Goal: Task Accomplishment & Management: Manage account settings

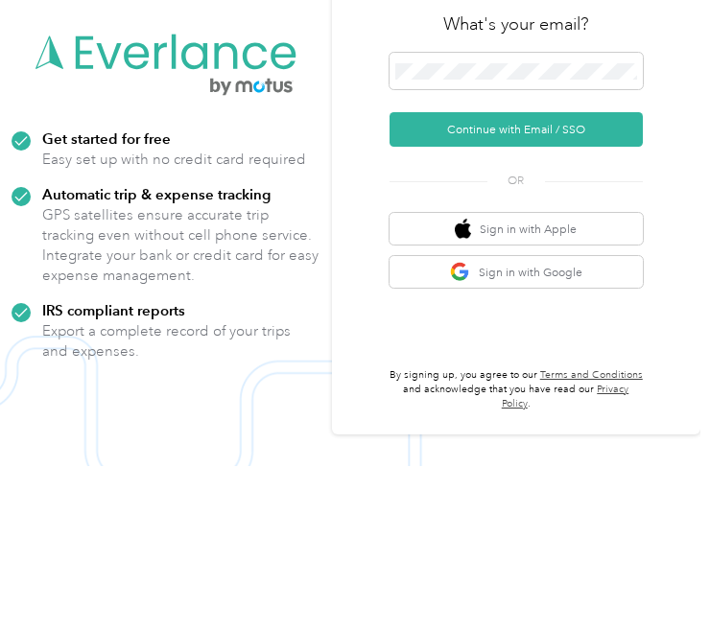
scroll to position [136, 0]
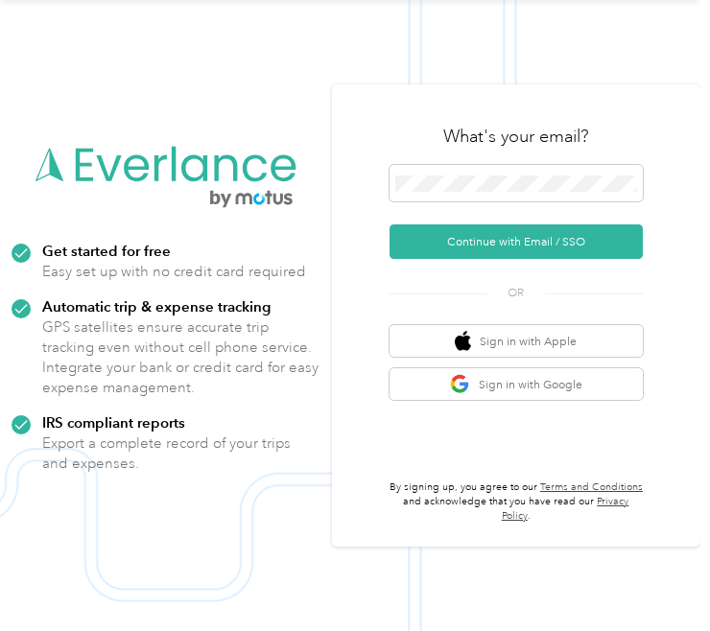
click at [560, 224] on button "Continue with Email / SSO" at bounding box center [516, 241] width 254 height 35
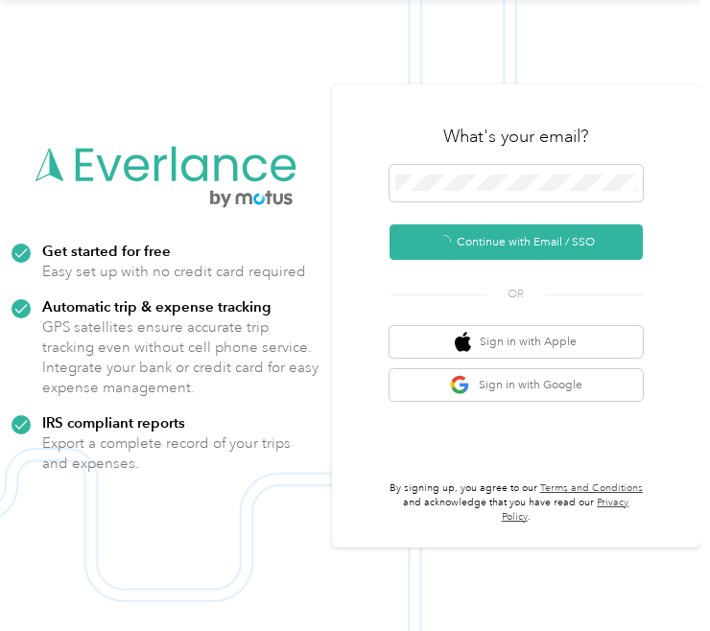
scroll to position [51, 0]
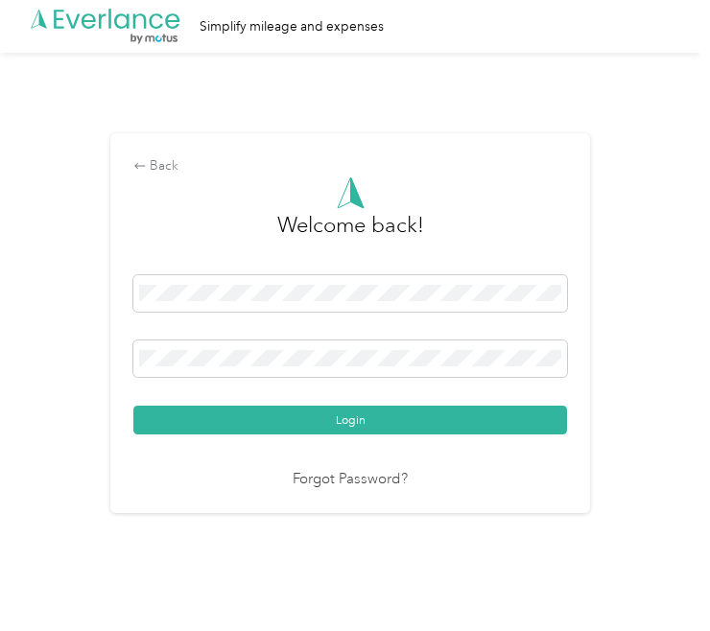
click at [370, 469] on link "Forgot Password?" at bounding box center [349, 480] width 115 height 22
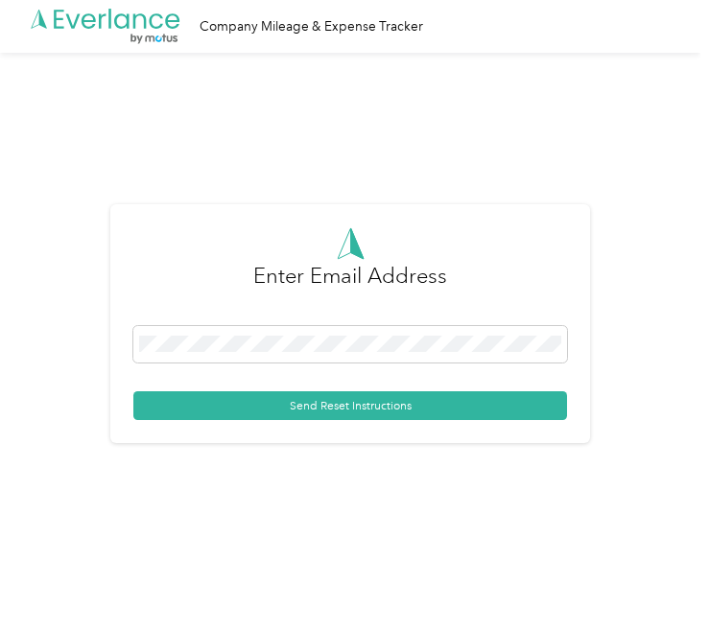
click at [443, 392] on button "Send Reset Instructions" at bounding box center [349, 405] width 433 height 29
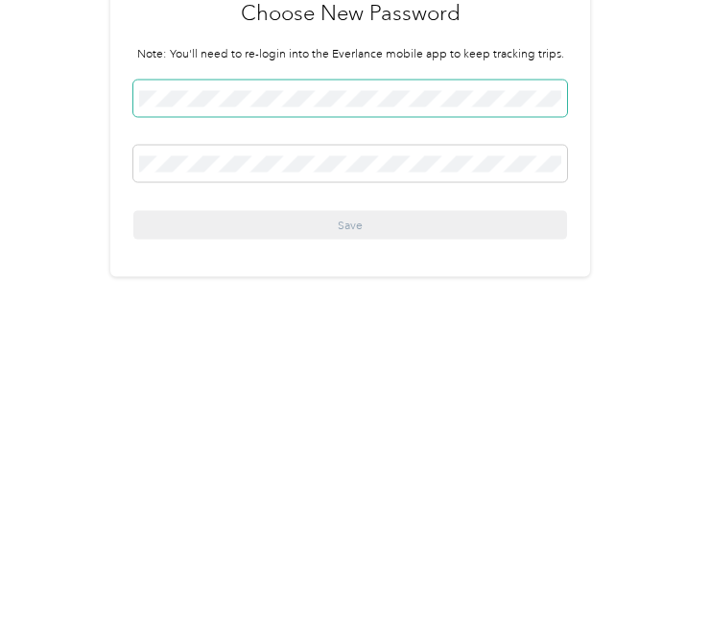
scroll to position [51, 0]
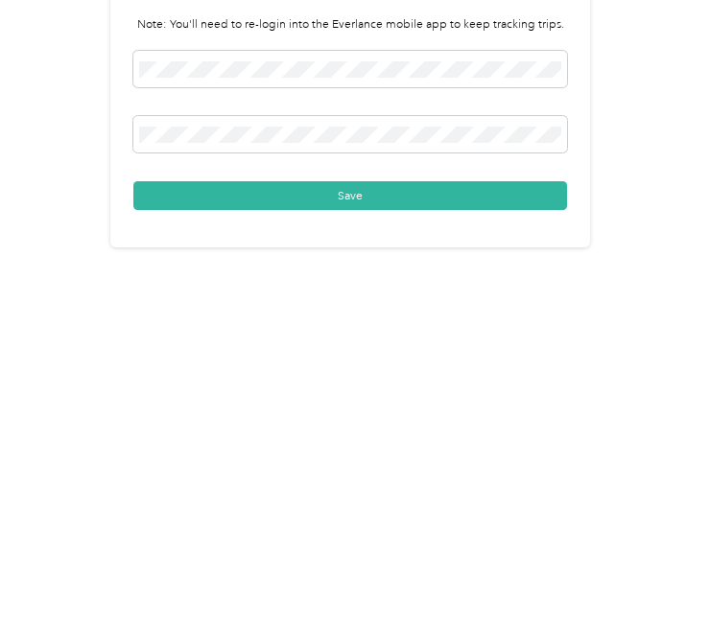
click at [471, 434] on button "Save" at bounding box center [349, 448] width 433 height 29
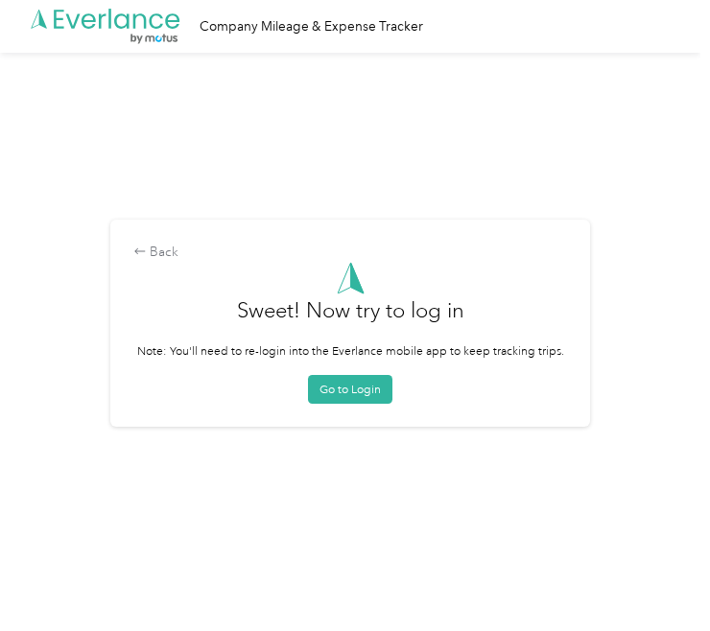
click at [360, 375] on button "Go to Login" at bounding box center [350, 389] width 84 height 29
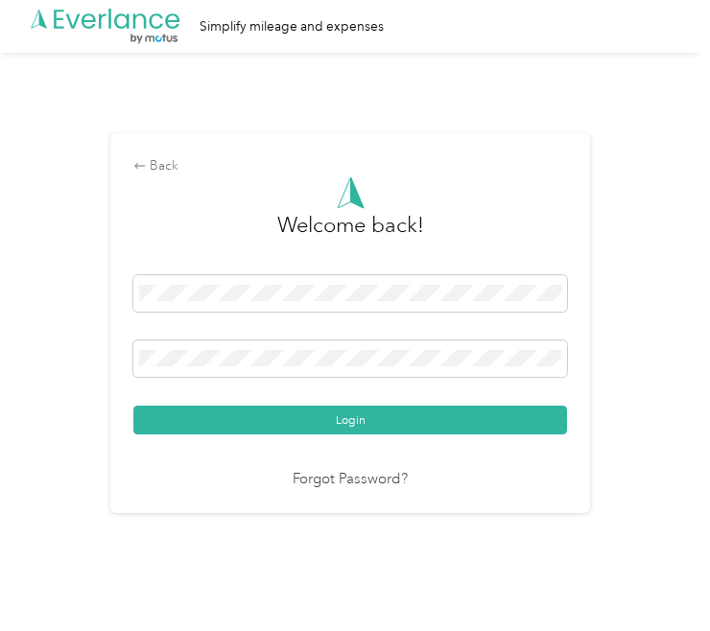
click at [446, 413] on button "Login" at bounding box center [349, 420] width 433 height 29
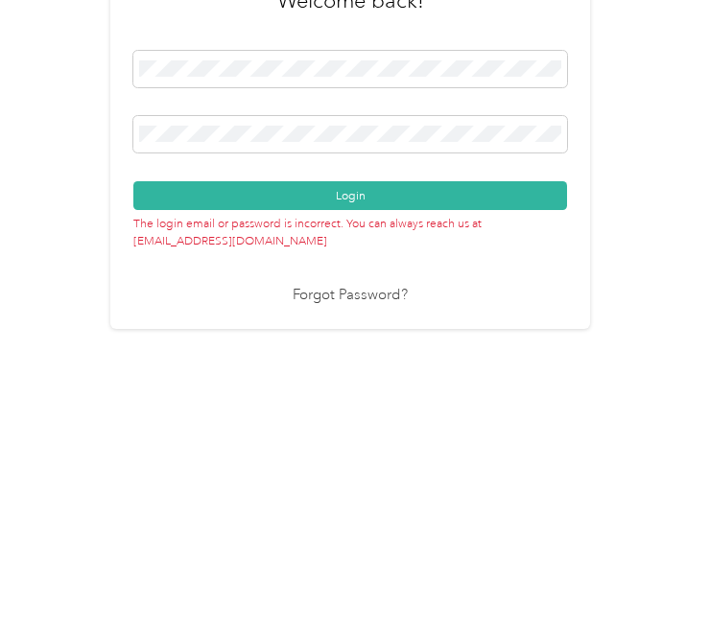
click at [466, 385] on button "Login" at bounding box center [349, 399] width 433 height 29
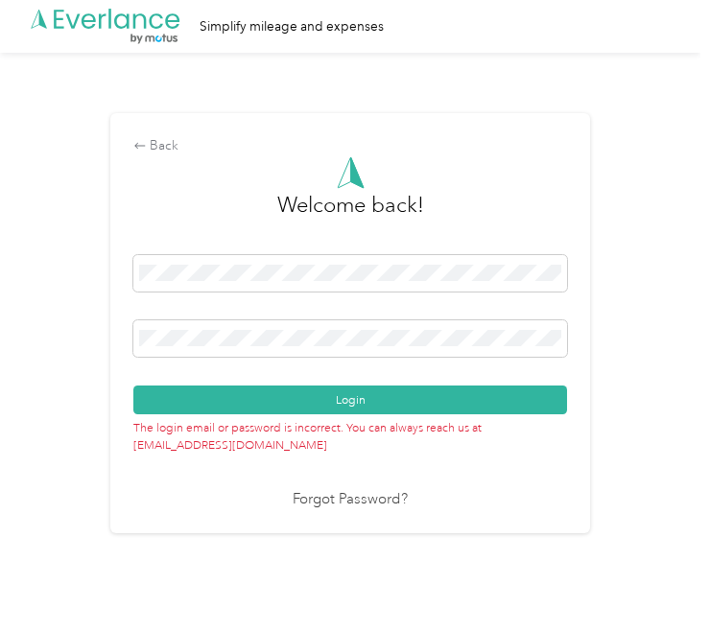
click at [410, 385] on button "Login" at bounding box center [349, 399] width 433 height 29
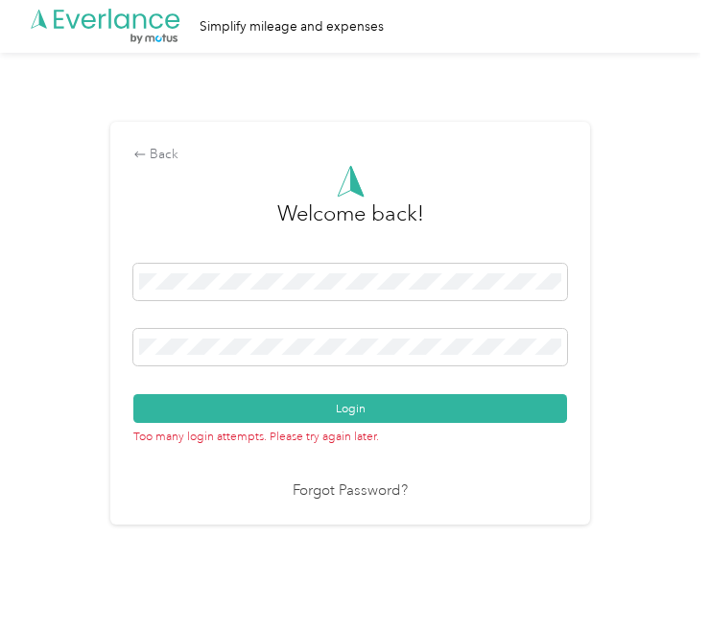
click at [171, 145] on div "Back" at bounding box center [349, 155] width 433 height 20
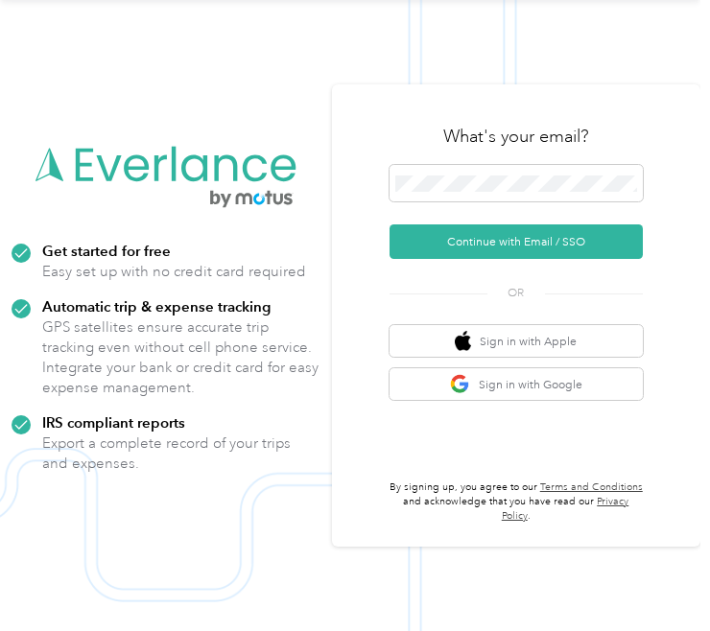
scroll to position [64, 0]
click at [546, 259] on button "Continue with Email / SSO" at bounding box center [516, 241] width 254 height 35
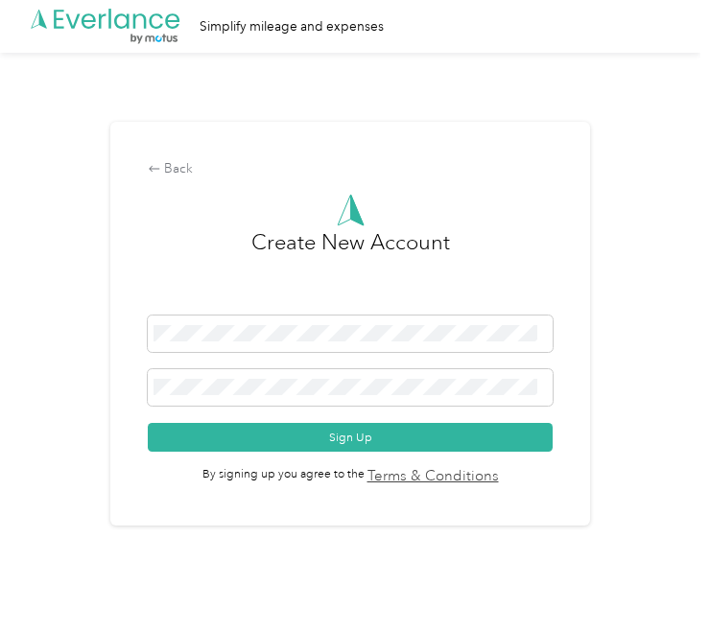
scroll to position [51, 0]
click at [406, 423] on button "Sign Up" at bounding box center [350, 437] width 404 height 29
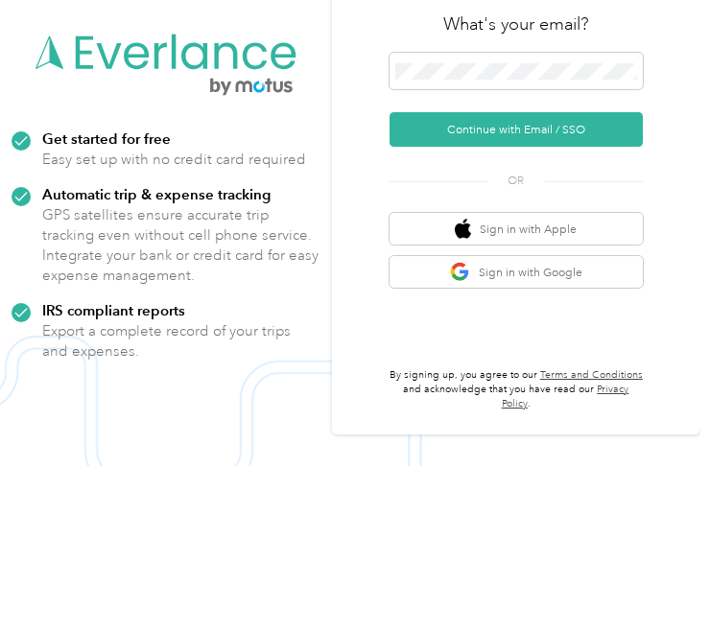
click at [578, 277] on button "Continue with Email / SSO" at bounding box center [516, 294] width 254 height 35
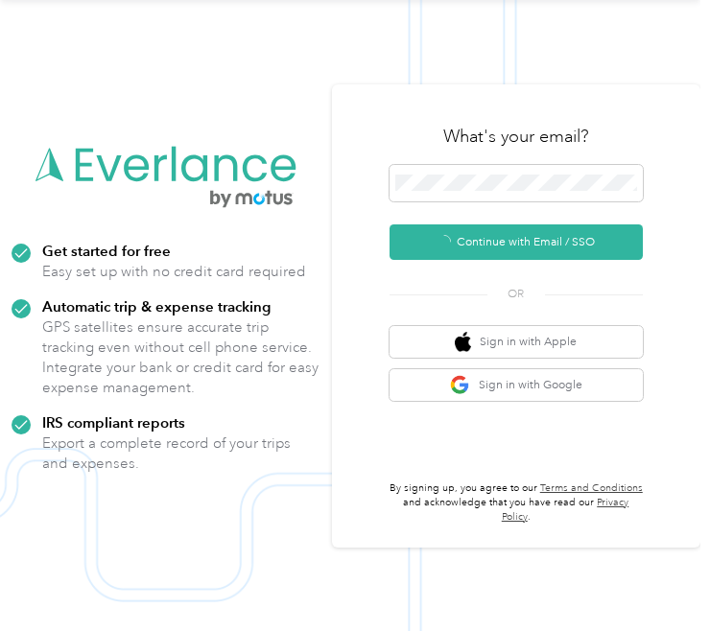
scroll to position [51, 0]
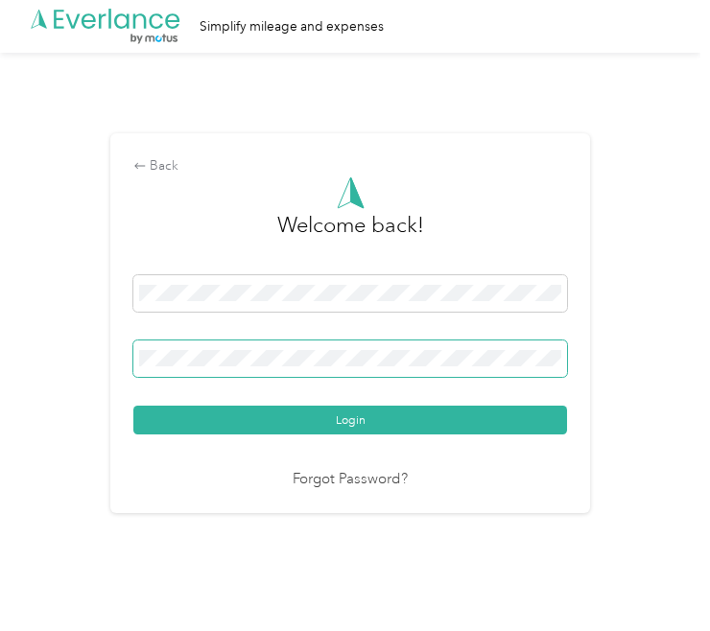
click at [355, 406] on button "Login" at bounding box center [349, 420] width 433 height 29
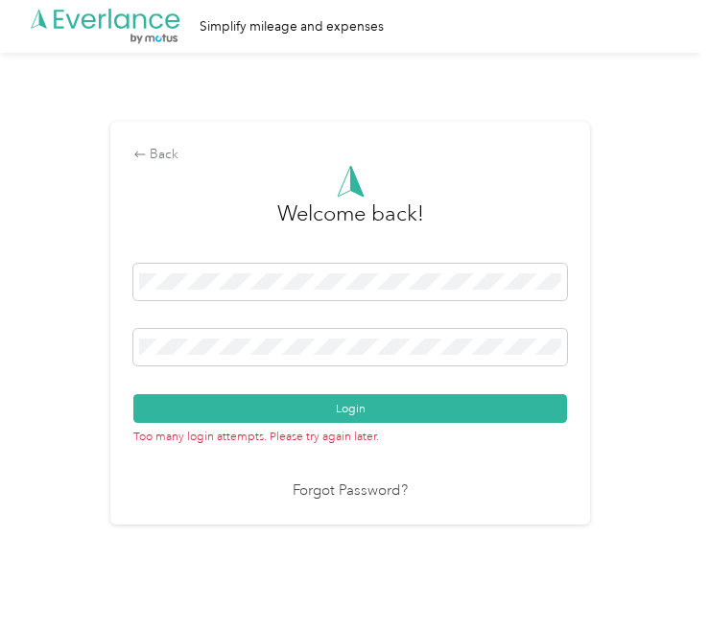
click at [466, 394] on button "Login" at bounding box center [349, 408] width 433 height 29
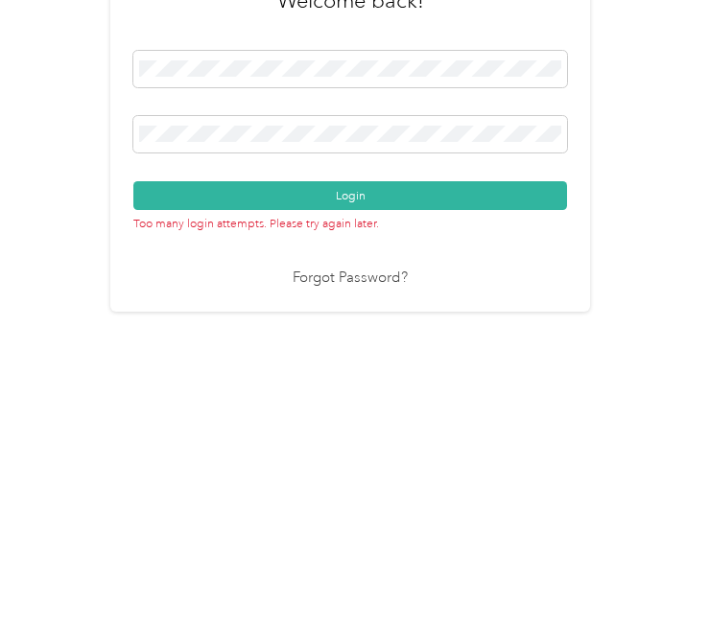
click at [453, 394] on button "Login" at bounding box center [349, 408] width 433 height 29
